Goal: Check status: Check status

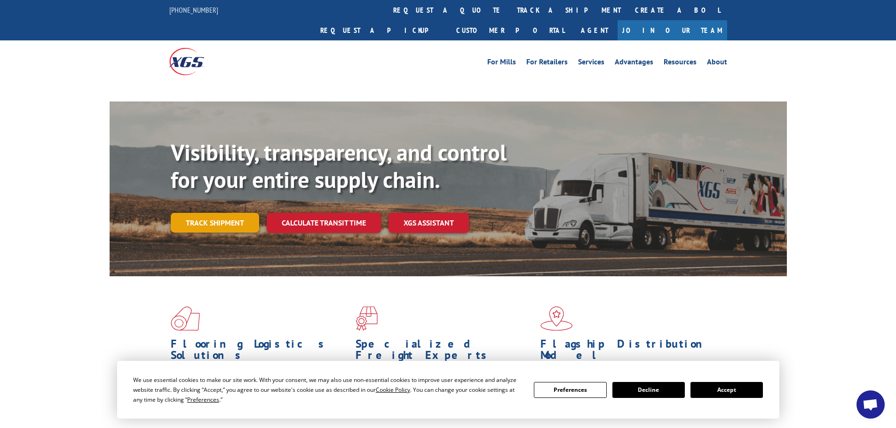
click at [231, 213] on link "Track shipment" at bounding box center [215, 223] width 88 height 20
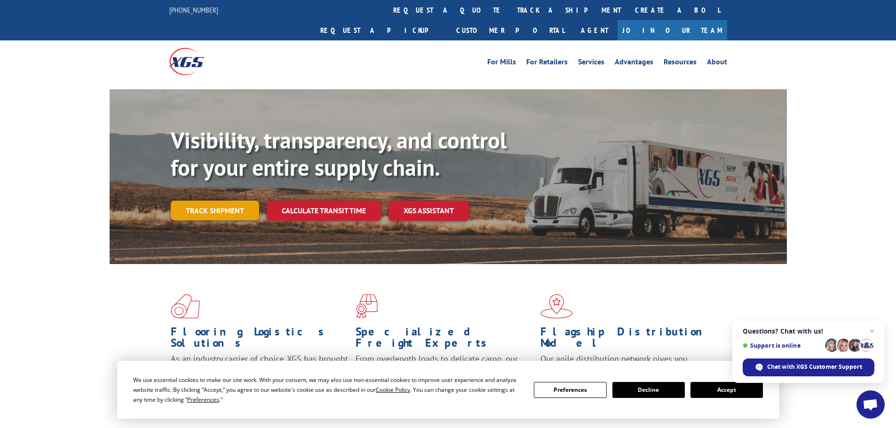
click at [242, 201] on link "Track shipment" at bounding box center [215, 211] width 88 height 20
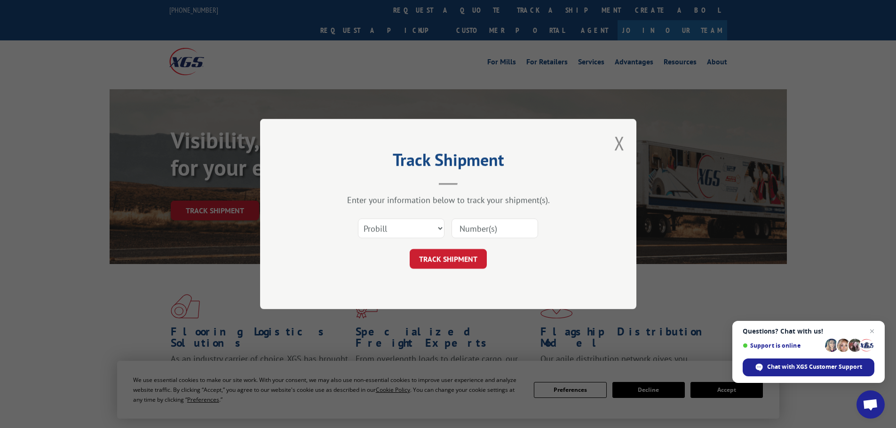
click at [511, 229] on input at bounding box center [494, 229] width 87 height 20
paste input "534377"
type input "534377"
click at [445, 254] on button "TRACK SHIPMENT" at bounding box center [448, 259] width 77 height 20
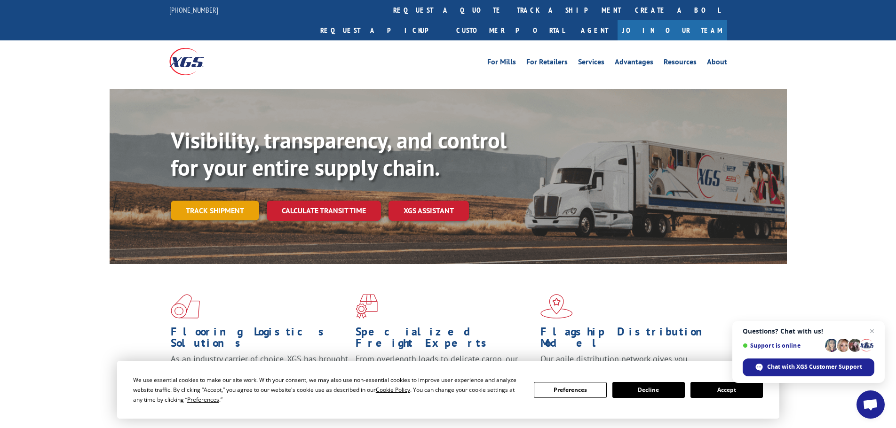
click at [216, 201] on link "Track shipment" at bounding box center [215, 211] width 88 height 20
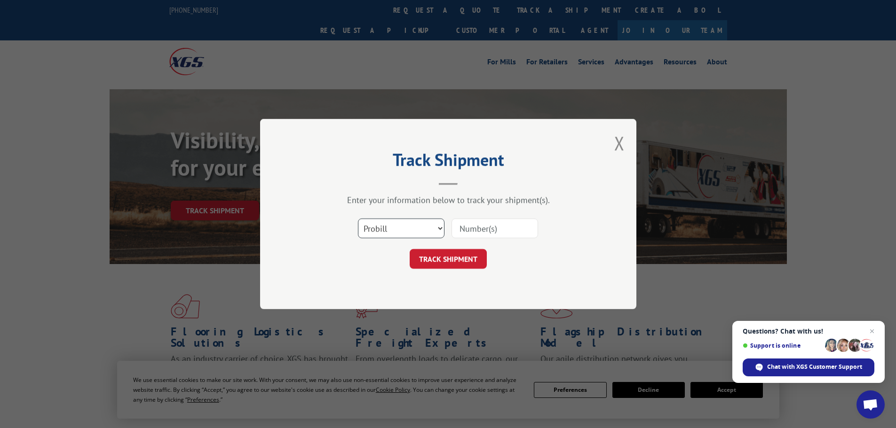
click at [420, 227] on select "Select category... Probill BOL PO" at bounding box center [401, 229] width 87 height 20
select select "bol"
click at [358, 219] on select "Select category... Probill BOL PO" at bounding box center [401, 229] width 87 height 20
click at [521, 217] on div "Select category... Probill BOL PO" at bounding box center [448, 228] width 282 height 31
click at [512, 238] on input at bounding box center [494, 229] width 87 height 20
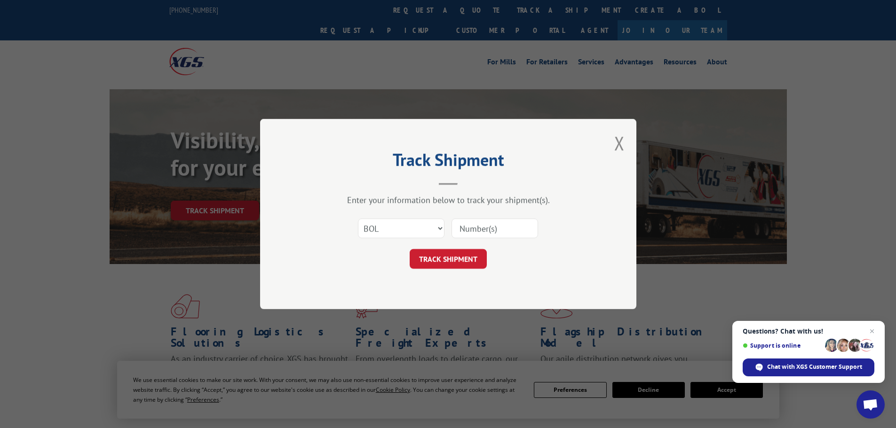
paste input "5628832"
type input "5628832"
click at [430, 261] on button "TRACK SHIPMENT" at bounding box center [448, 259] width 77 height 20
